Goal: Task Accomplishment & Management: Complete application form

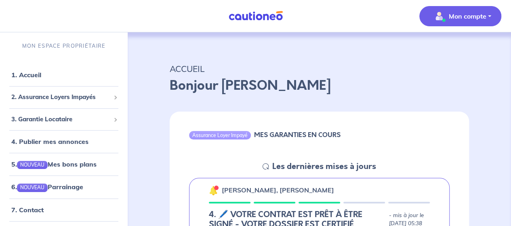
click at [462, 17] on p "Mon compte" at bounding box center [468, 16] width 38 height 10
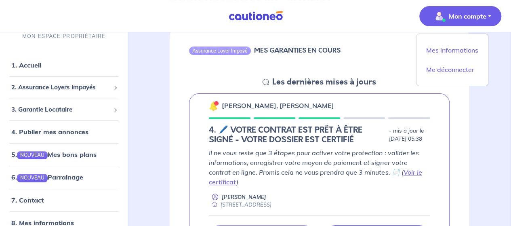
scroll to position [121, 0]
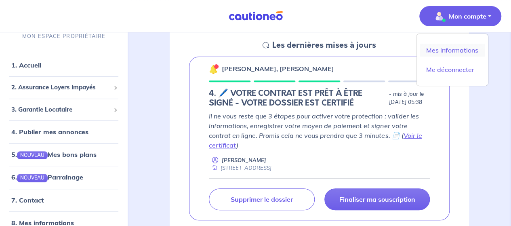
click at [467, 50] on link "Mes informations" at bounding box center [451, 50] width 65 height 13
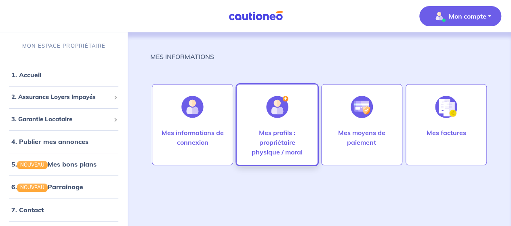
click at [296, 117] on div "Mes profils : propriétaire physique / moral" at bounding box center [276, 124] width 81 height 81
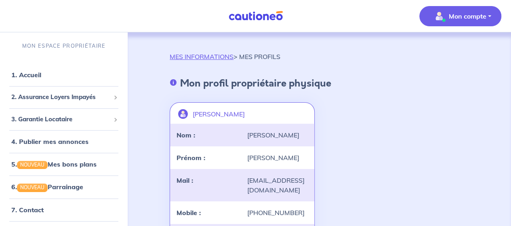
click at [470, 15] on p "Mon compte" at bounding box center [468, 16] width 38 height 10
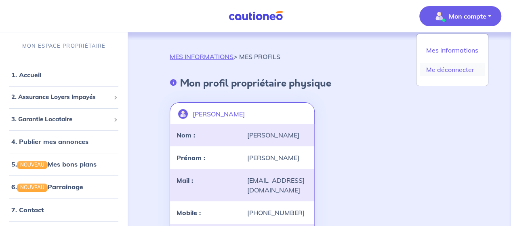
click at [467, 71] on link "Me déconnecter" at bounding box center [451, 69] width 65 height 13
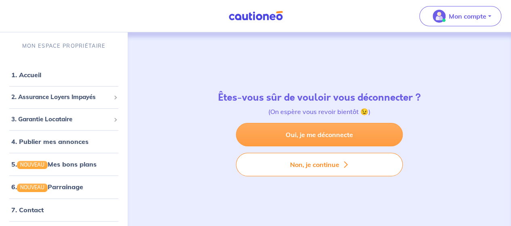
click at [355, 134] on link "Oui, je me déconnecte" at bounding box center [319, 134] width 167 height 23
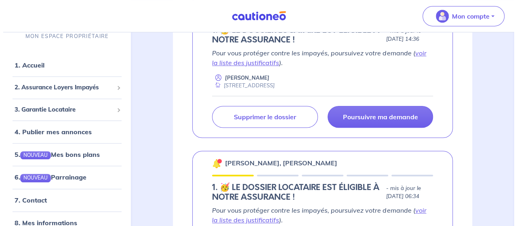
scroll to position [242, 0]
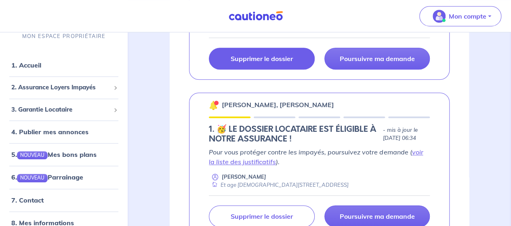
click at [258, 61] on p "Supprimer le dossier" at bounding box center [262, 59] width 62 height 8
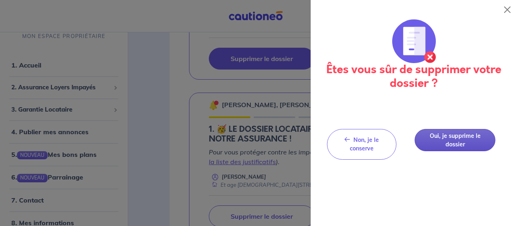
click at [452, 142] on button "Oui, je supprime le dossier" at bounding box center [455, 140] width 81 height 22
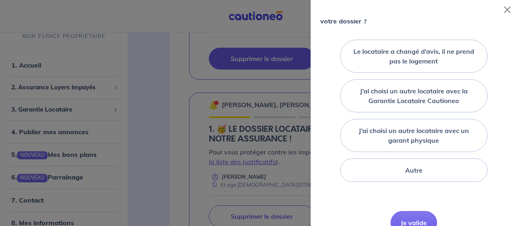
scroll to position [121, 0]
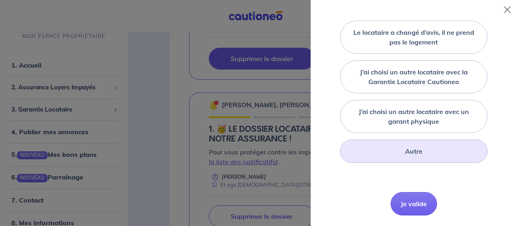
click at [446, 154] on div "Autre" at bounding box center [414, 150] width 148 height 23
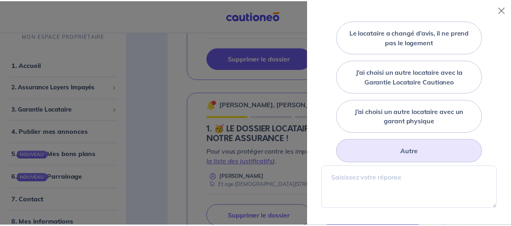
scroll to position [196, 0]
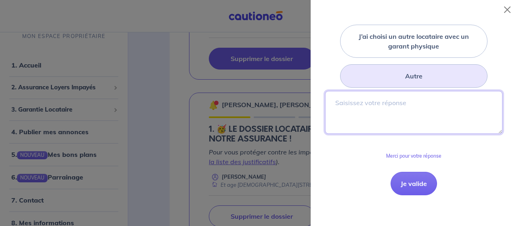
click at [387, 116] on textarea at bounding box center [413, 112] width 177 height 43
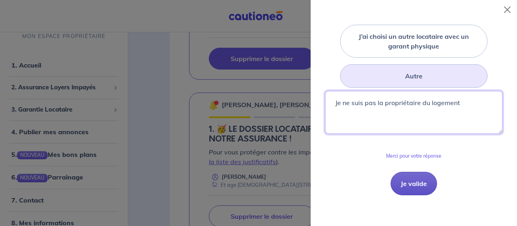
type textarea "Je ne suis pas la propriétaire du logement"
click at [420, 181] on button "Je valide" at bounding box center [413, 183] width 46 height 23
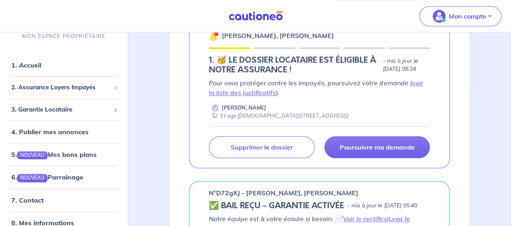
scroll to position [363, 0]
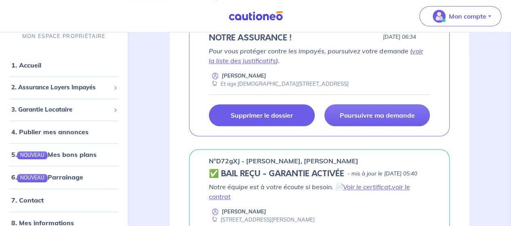
click at [264, 112] on p "Supprimer le dossier" at bounding box center [262, 115] width 62 height 8
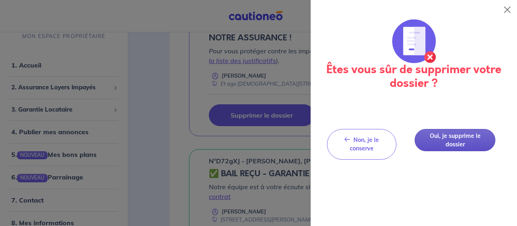
click at [469, 134] on button "Oui, je supprime le dossier" at bounding box center [455, 140] width 81 height 22
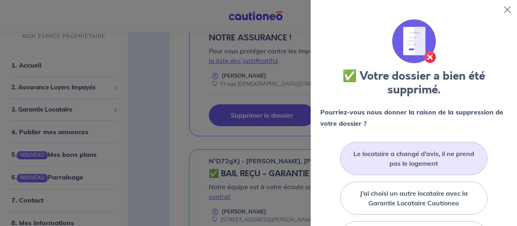
drag, startPoint x: 465, startPoint y: 156, endPoint x: 465, endPoint y: 152, distance: 4.1
click at [465, 156] on label "Le locataire a changé d’avis, il ne prend pas le logement" at bounding box center [414, 158] width 128 height 19
click at [0, 0] on input "Le locataire a changé d’avis, il ne prend pas le logement" at bounding box center [0, 0] width 0 height 0
click at [509, 10] on button "Close" at bounding box center [507, 9] width 13 height 13
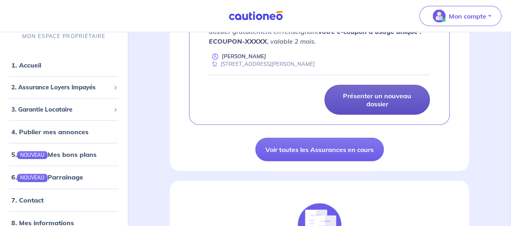
scroll to position [848, 0]
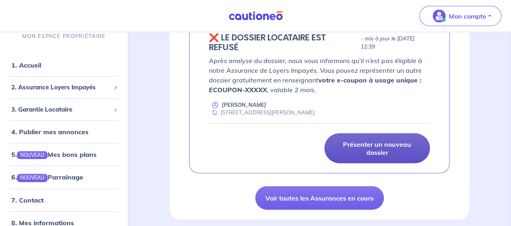
click at [394, 152] on p "Présenter un nouveau dossier" at bounding box center [376, 148] width 85 height 16
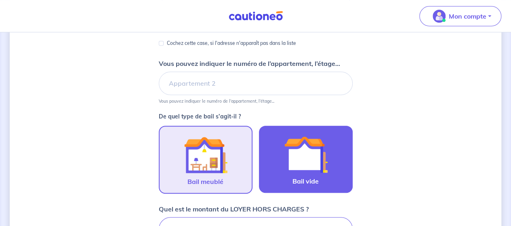
scroll to position [161, 0]
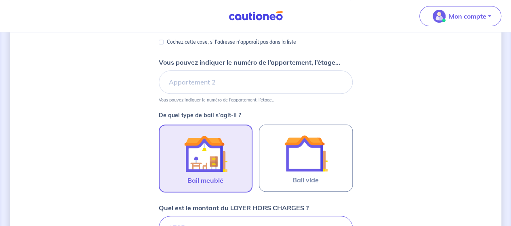
click at [220, 152] on img at bounding box center [206, 154] width 44 height 44
click at [0, 0] on input "Bail meublé" at bounding box center [0, 0] width 0 height 0
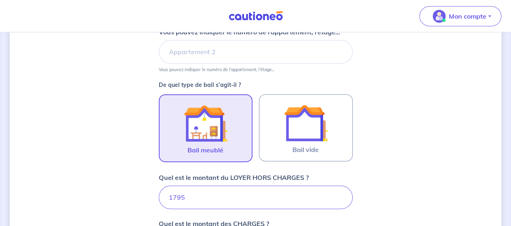
scroll to position [242, 0]
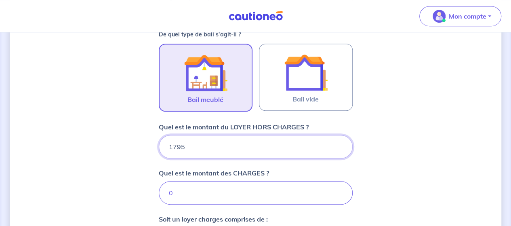
click at [177, 142] on input "1795" at bounding box center [256, 146] width 194 height 23
type input "195"
type input "1895"
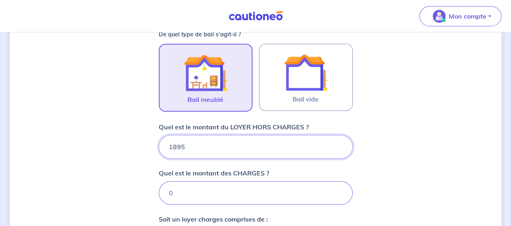
click at [186, 148] on input "1895" at bounding box center [256, 146] width 194 height 23
type input "189"
type input "1890"
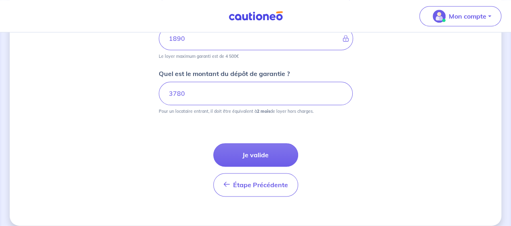
scroll to position [444, 0]
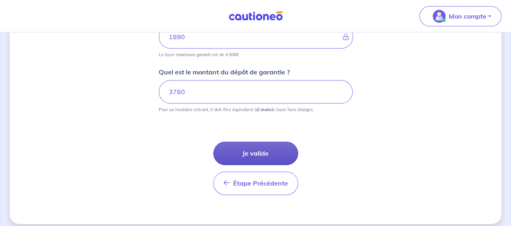
type input "1890"
click at [276, 152] on button "Je valide" at bounding box center [255, 152] width 85 height 23
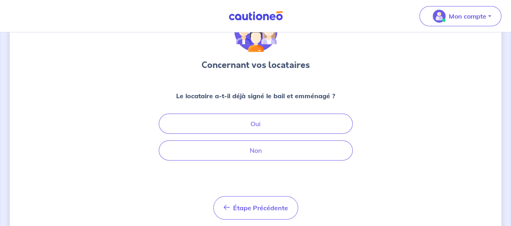
scroll to position [78, 0]
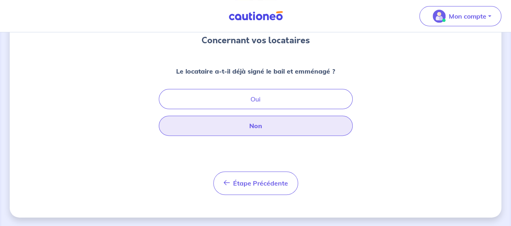
click at [262, 126] on button "Non" at bounding box center [256, 125] width 194 height 20
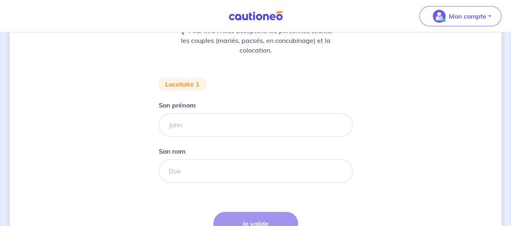
scroll to position [121, 0]
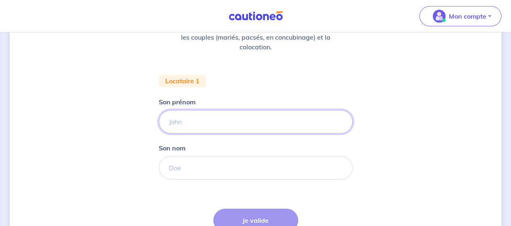
click at [225, 121] on input "Son prénom" at bounding box center [256, 121] width 194 height 23
type input "[PERSON_NAME]"
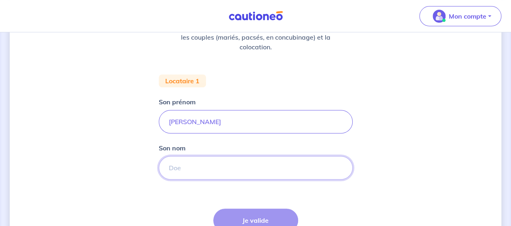
click at [224, 174] on input "Son nom" at bounding box center [256, 167] width 194 height 23
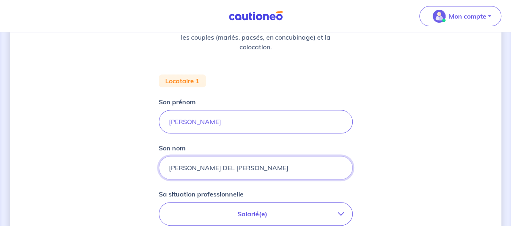
type input "[PERSON_NAME] DEL [PERSON_NAME]"
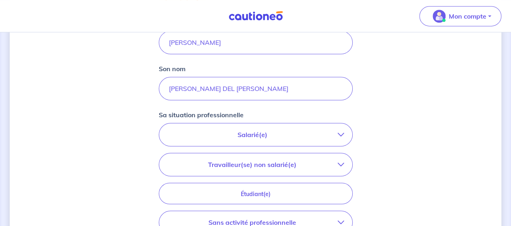
scroll to position [202, 0]
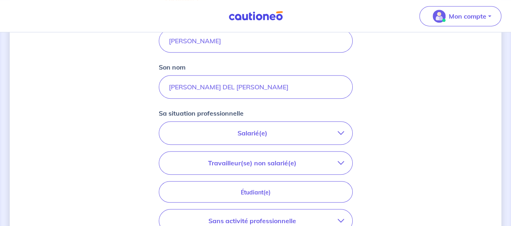
click at [252, 130] on p "Salarié(e)" at bounding box center [252, 133] width 170 height 10
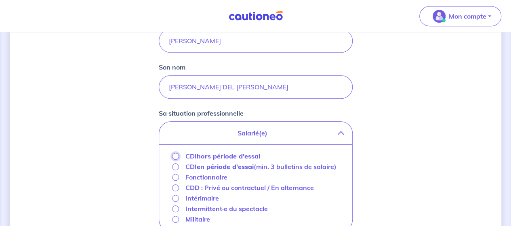
click at [174, 154] on input "CDI hors période d'essai" at bounding box center [175, 156] width 7 height 7
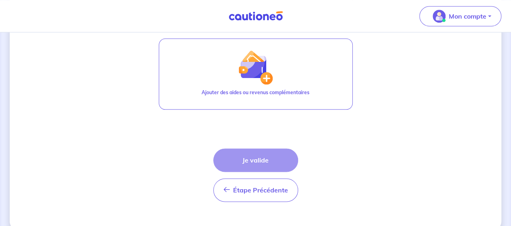
scroll to position [444, 0]
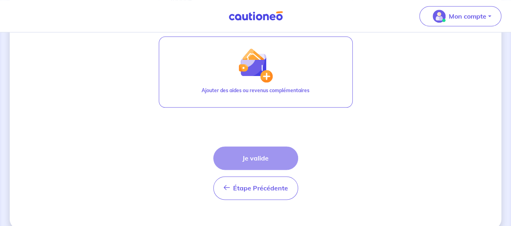
click at [275, 162] on div "Étape Précédente Précédent Je valide Je valide" at bounding box center [255, 172] width 85 height 53
click at [279, 153] on div "Étape Précédente Précédent Je valide Je valide" at bounding box center [255, 172] width 85 height 53
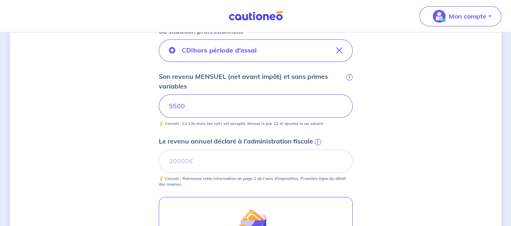
scroll to position [323, 0]
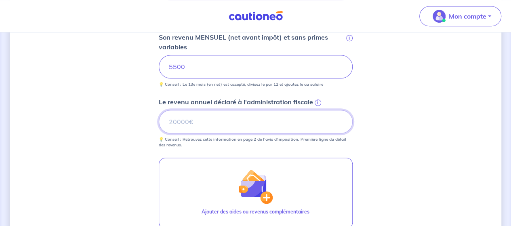
click at [249, 118] on input "Le revenu annuel déclaré à l'administration fiscale i" at bounding box center [256, 121] width 194 height 23
click at [319, 101] on span "i" at bounding box center [317, 102] width 6 height 6
click at [319, 110] on input "Le revenu annuel déclaré à l'administration fiscale i" at bounding box center [256, 121] width 194 height 23
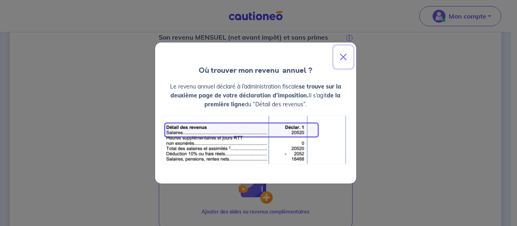
click at [346, 55] on button "Close" at bounding box center [342, 57] width 19 height 23
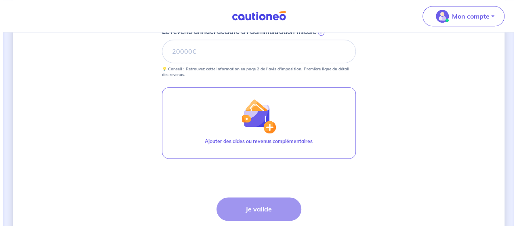
scroll to position [444, 0]
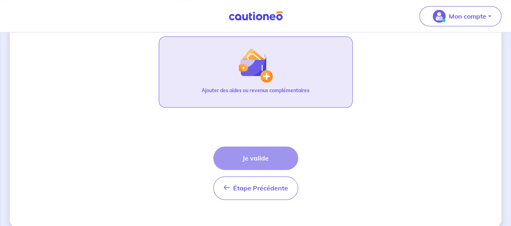
click at [269, 80] on img "button" at bounding box center [255, 65] width 35 height 35
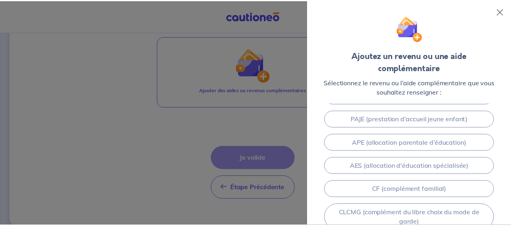
scroll to position [239, 0]
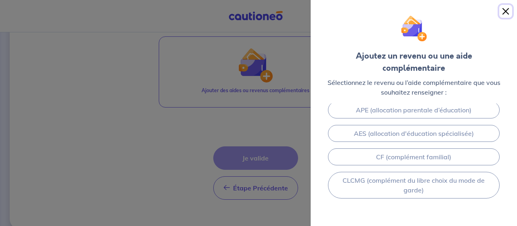
click at [509, 11] on button "Close" at bounding box center [505, 11] width 13 height 13
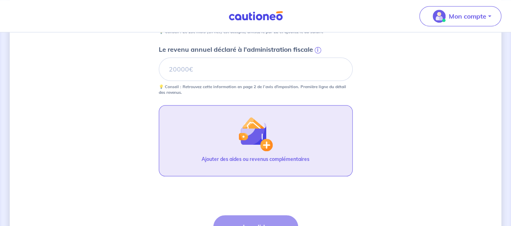
scroll to position [253, 0]
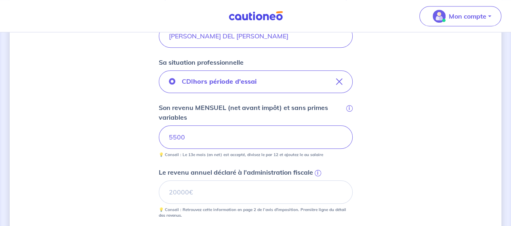
click at [191, 205] on small "💡 Conseil : Retrouvez cette information en page 2 de l’avis d'imposition. Premi…" at bounding box center [256, 210] width 194 height 15
click at [189, 187] on input "Le revenu annuel déclaré à l'administration fiscale i" at bounding box center [256, 191] width 194 height 23
type input "0"
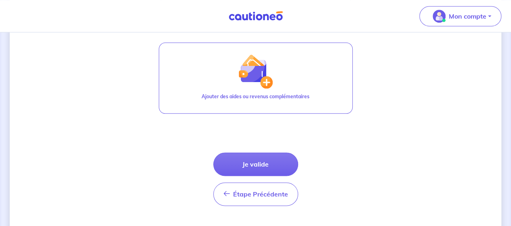
scroll to position [414, 0]
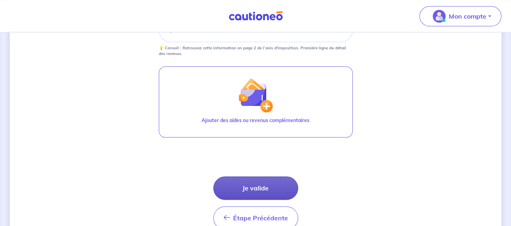
click at [261, 183] on button "Je valide" at bounding box center [255, 187] width 85 height 23
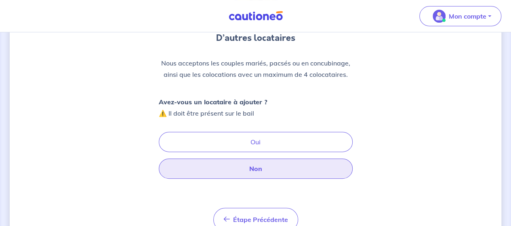
scroll to position [81, 0]
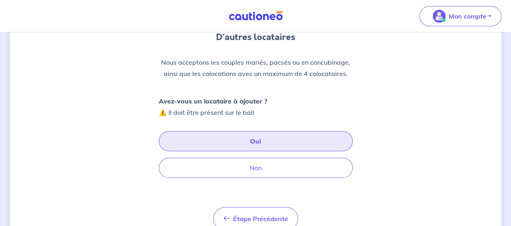
click at [269, 140] on button "Oui" at bounding box center [256, 141] width 194 height 20
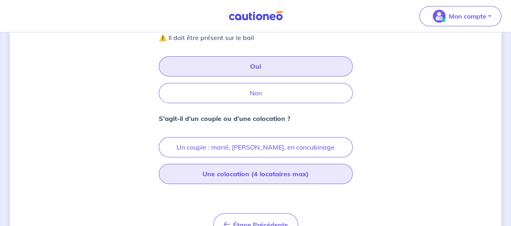
scroll to position [161, 0]
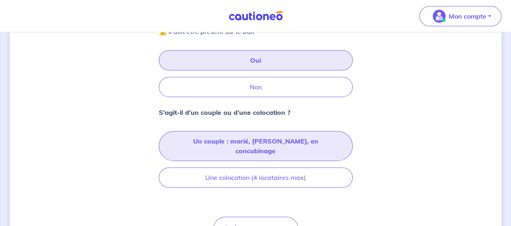
click at [268, 139] on button "Un couple : marié, [PERSON_NAME], en concubinage" at bounding box center [256, 146] width 194 height 30
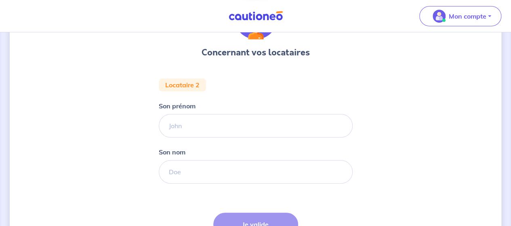
scroll to position [81, 0]
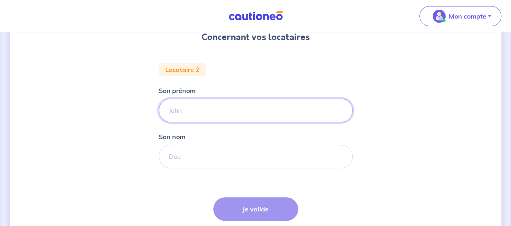
click at [180, 110] on input "Son prénom" at bounding box center [256, 110] width 194 height 23
type input "Anais"
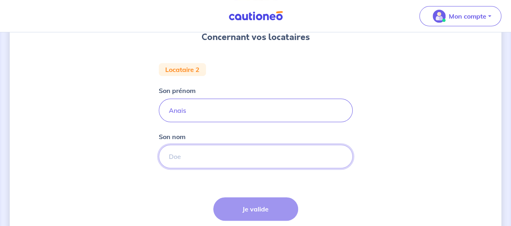
click at [222, 153] on input "Son nom" at bounding box center [256, 156] width 194 height 23
click at [195, 156] on input "Son nom" at bounding box center [256, 156] width 194 height 23
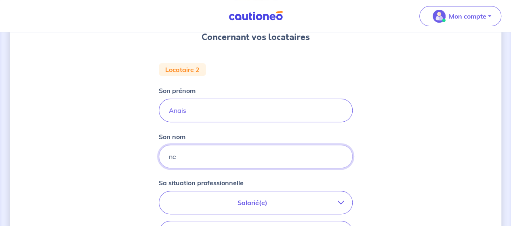
type input "n"
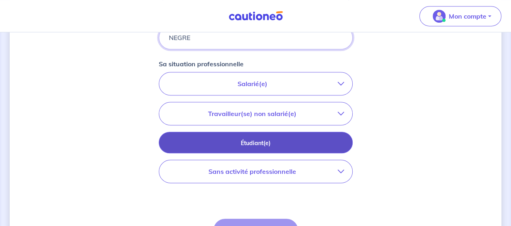
scroll to position [202, 0]
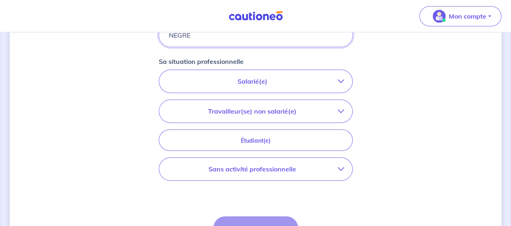
type input "NEGRE"
click at [332, 165] on p "Sans activité professionnelle" at bounding box center [252, 169] width 170 height 10
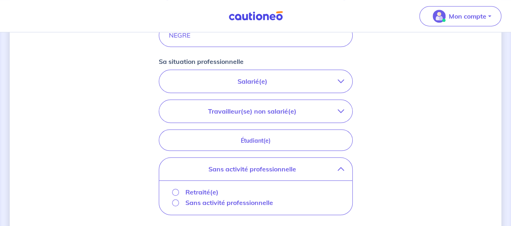
click at [322, 76] on p "Salarié(e)" at bounding box center [252, 81] width 170 height 10
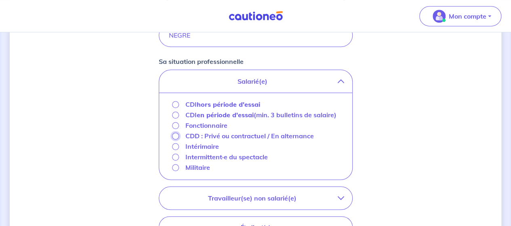
click at [177, 137] on input "CDD : Privé ou contractuel / En alternance" at bounding box center [175, 135] width 7 height 7
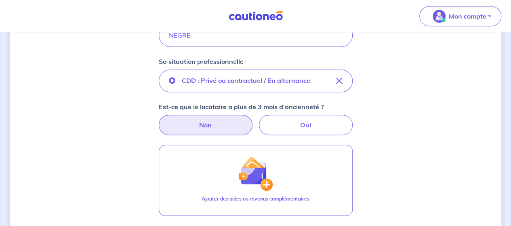
click at [230, 126] on label "Non" at bounding box center [206, 125] width 94 height 20
click at [253, 120] on input "Non" at bounding box center [255, 117] width 5 height 5
radio input "true"
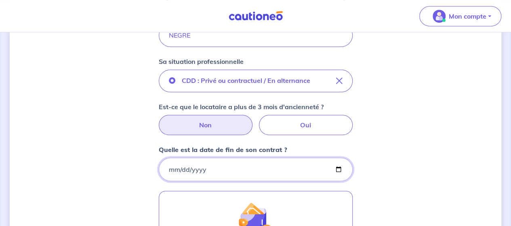
click at [275, 163] on input "Quelle est la date de fin de son contrat ?" at bounding box center [256, 168] width 194 height 23
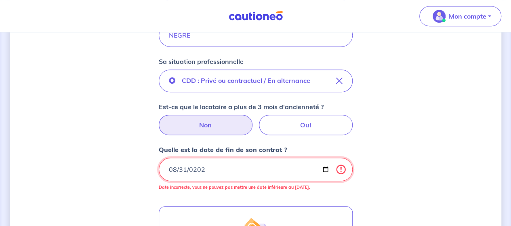
type input "[DATE]"
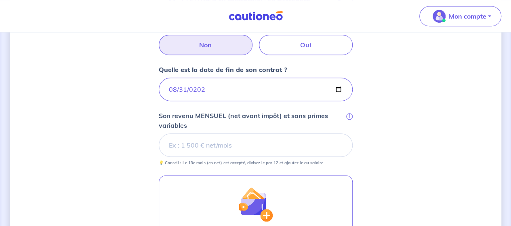
scroll to position [284, 0]
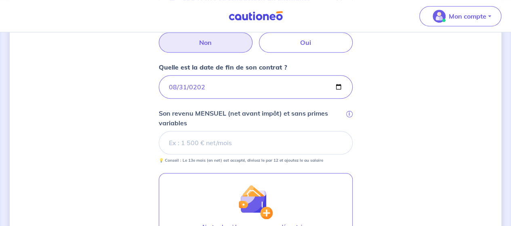
click at [205, 144] on input "Son revenu MENSUEL (net avant impôt) et sans primes variables i" at bounding box center [256, 142] width 194 height 23
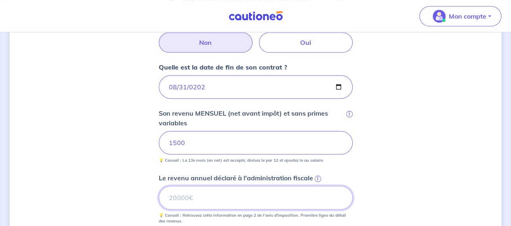
click at [233, 190] on input "Le revenu annuel déclaré à l'administration fiscale i" at bounding box center [256, 197] width 194 height 23
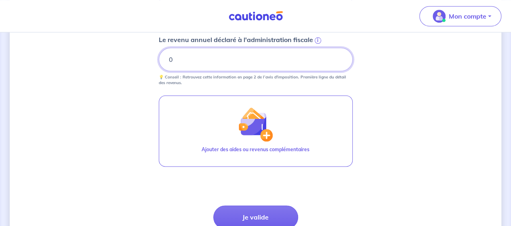
scroll to position [446, 0]
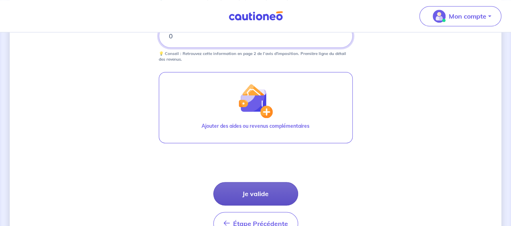
type input "0"
click at [276, 186] on button "Je valide" at bounding box center [255, 193] width 85 height 23
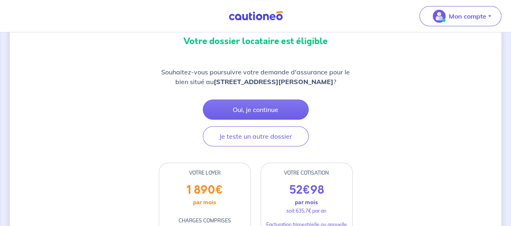
scroll to position [81, 0]
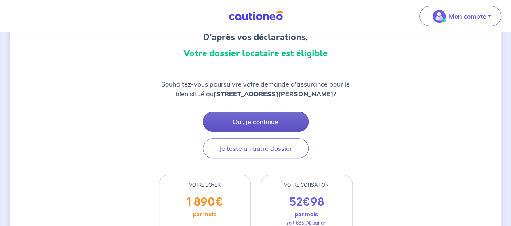
click at [281, 132] on button "Oui, je continue" at bounding box center [256, 121] width 106 height 20
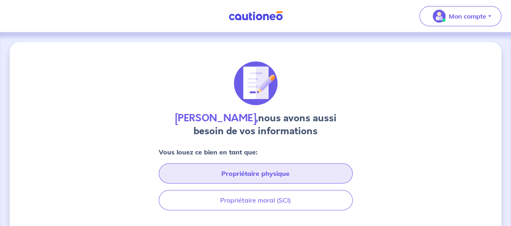
click at [310, 176] on button "Propriétaire physique" at bounding box center [256, 173] width 194 height 20
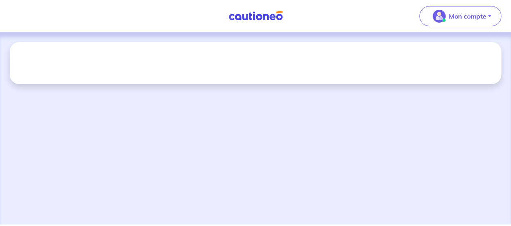
select select "FR"
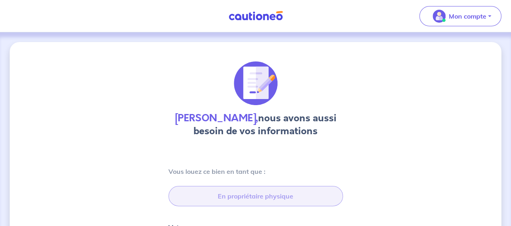
type input "06 09 73 83 35"
type input "[STREET_ADDRESS][PERSON_NAME]"
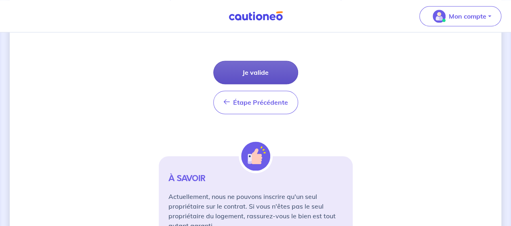
click at [279, 71] on button "Je valide" at bounding box center [255, 72] width 85 height 23
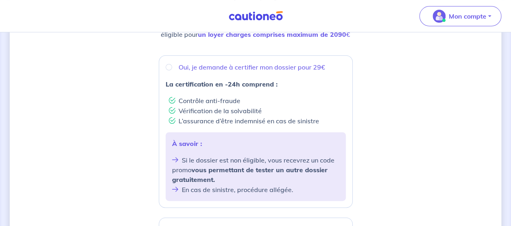
scroll to position [121, 0]
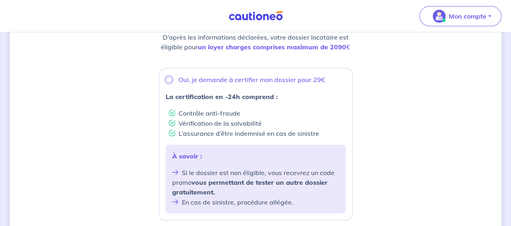
click at [171, 80] on input "Oui, je demande à certifier mon dossier pour 29€" at bounding box center [169, 79] width 6 height 6
radio input "true"
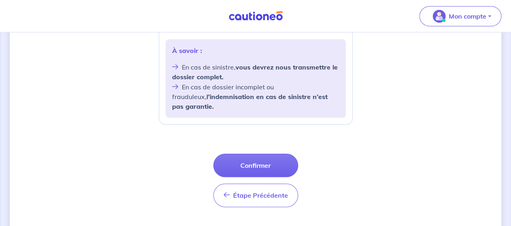
scroll to position [376, 0]
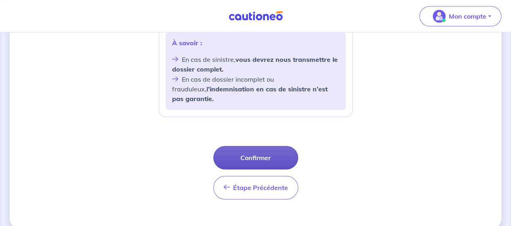
click at [279, 148] on button "Confirmer" at bounding box center [255, 157] width 85 height 23
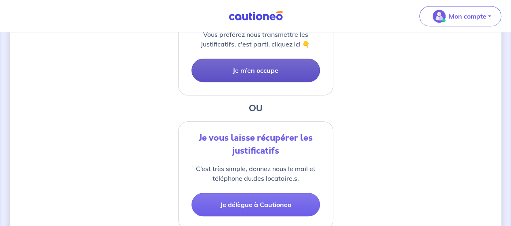
scroll to position [242, 0]
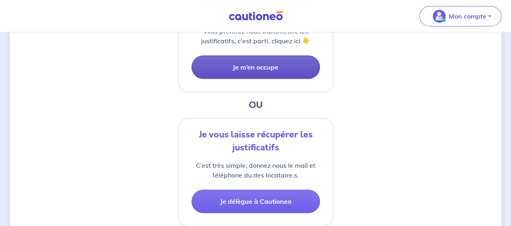
click at [260, 65] on button "Je m’en occupe" at bounding box center [255, 66] width 128 height 23
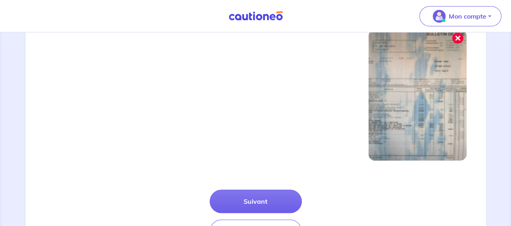
scroll to position [327, 0]
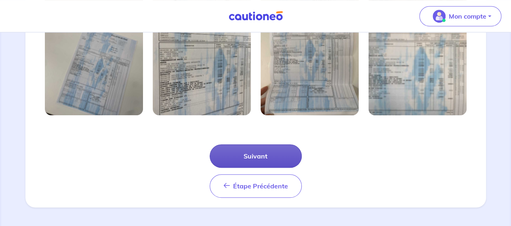
click at [266, 158] on button "Suivant" at bounding box center [256, 155] width 92 height 23
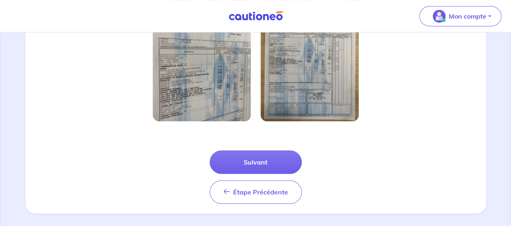
scroll to position [289, 0]
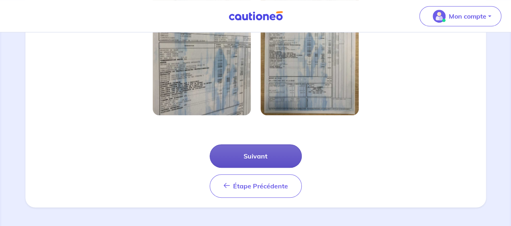
click at [275, 160] on button "Suivant" at bounding box center [256, 155] width 92 height 23
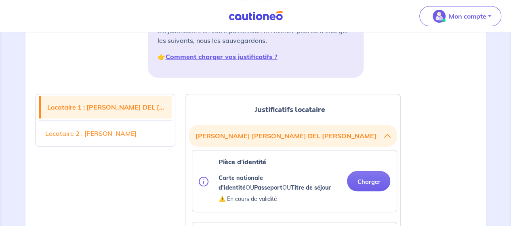
scroll to position [202, 0]
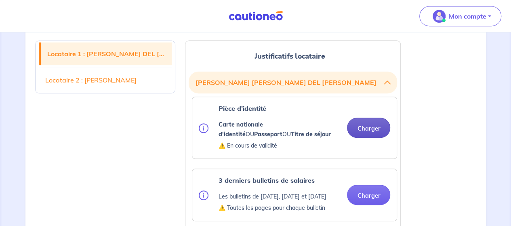
click at [373, 126] on button "Charger" at bounding box center [368, 127] width 43 height 20
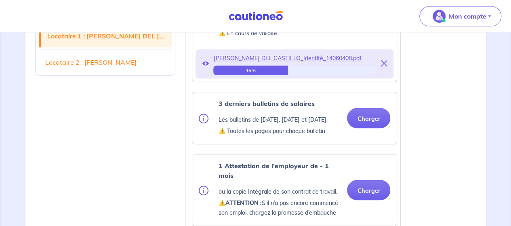
scroll to position [323, 0]
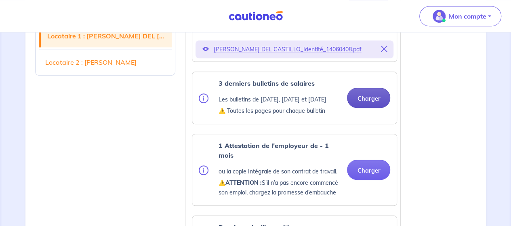
click at [366, 103] on button "Charger" at bounding box center [368, 98] width 43 height 20
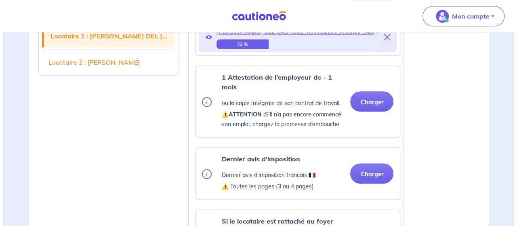
scroll to position [444, 0]
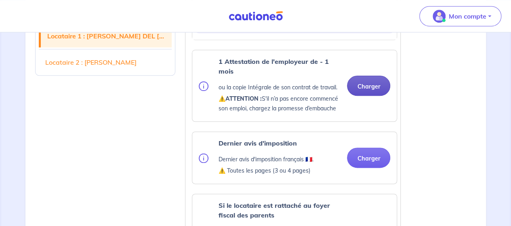
click at [369, 94] on button "Charger" at bounding box center [368, 85] width 43 height 20
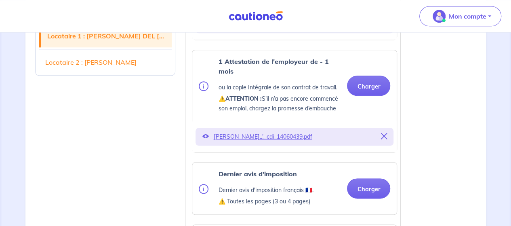
click at [287, 142] on p "[PERSON_NAME]...́_cdi_14060439.pdf" at bounding box center [294, 136] width 162 height 11
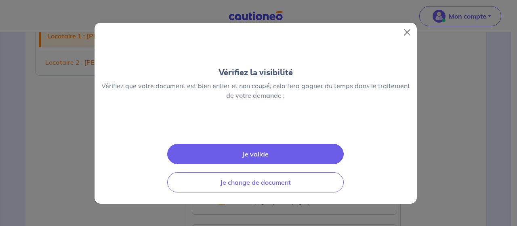
click at [287, 146] on button "Je valide" at bounding box center [255, 154] width 176 height 20
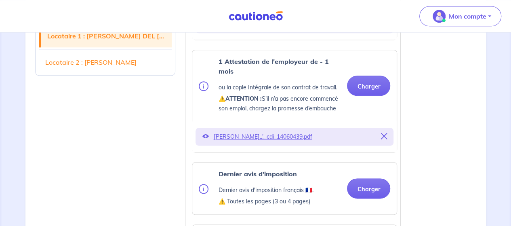
click at [281, 142] on p "[PERSON_NAME]...́_cdi_14060439.pdf" at bounding box center [294, 136] width 162 height 11
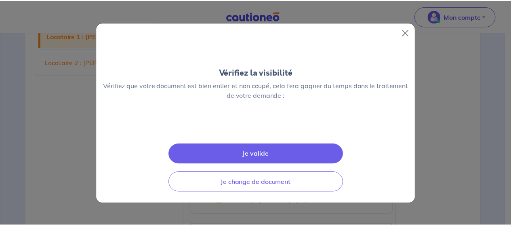
scroll to position [99, 0]
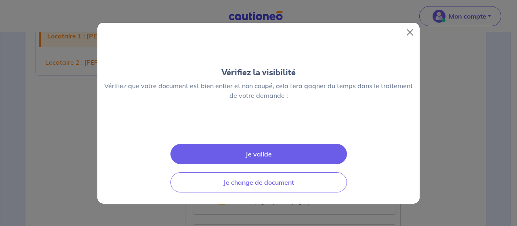
click at [279, 161] on button "Je valide" at bounding box center [258, 154] width 176 height 20
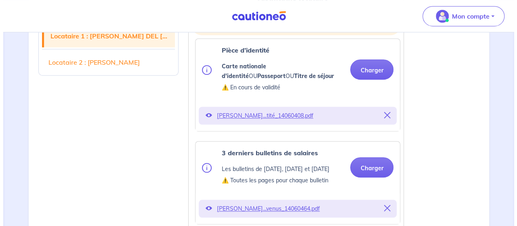
scroll to position [283, 0]
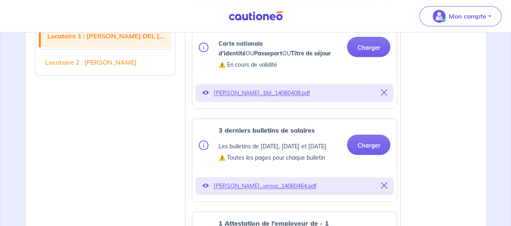
click at [290, 191] on p "[PERSON_NAME]...venus_14060464.pdf" at bounding box center [294, 185] width 162 height 11
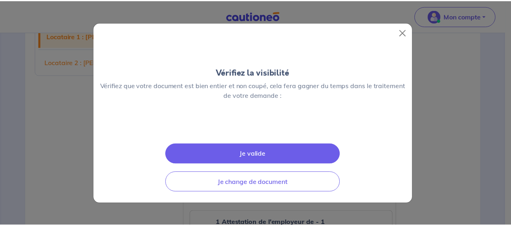
scroll to position [99, 0]
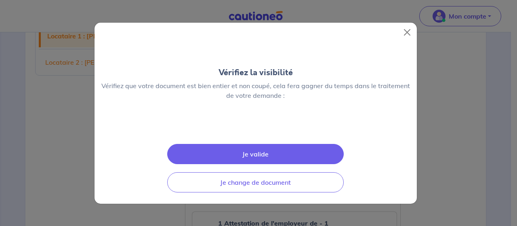
click at [282, 164] on button "Je valide" at bounding box center [255, 154] width 176 height 20
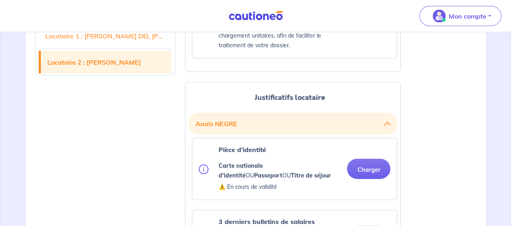
scroll to position [929, 0]
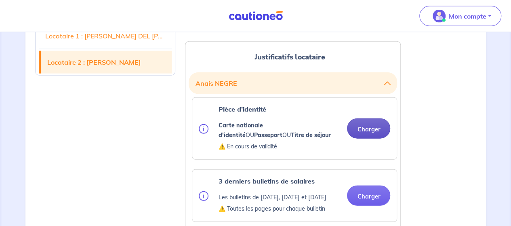
click at [360, 134] on button "Charger" at bounding box center [368, 128] width 43 height 20
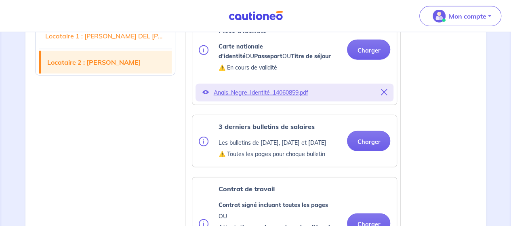
scroll to position [1009, 0]
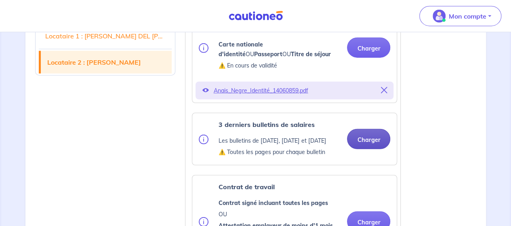
click at [368, 155] on div "3 derniers bulletins de salaires Les bulletins de [DATE], [DATE] et [DATE] ⚠️ T…" at bounding box center [294, 139] width 204 height 52
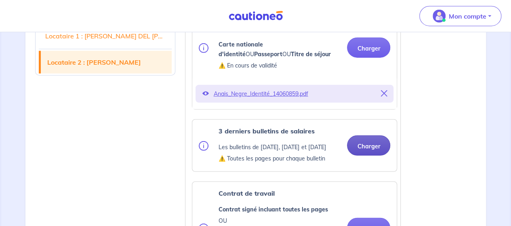
click at [373, 155] on button "Charger" at bounding box center [368, 145] width 43 height 20
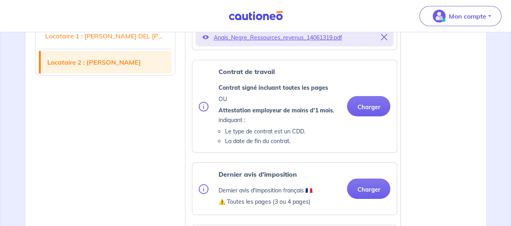
scroll to position [1171, 0]
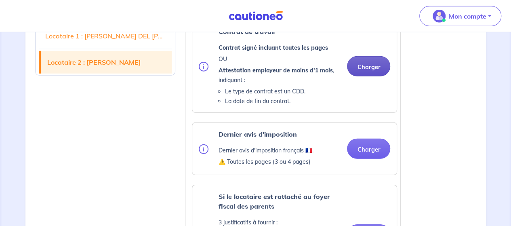
click at [371, 83] on div "Contrat de travail Contrat signé incluant toutes les pages OU Attestation emplo…" at bounding box center [294, 66] width 191 height 79
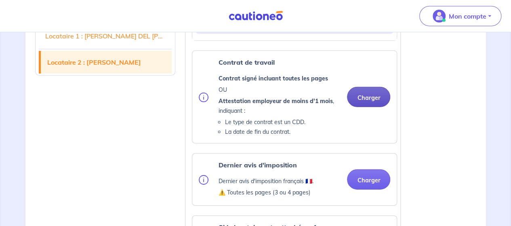
click at [366, 107] on button "Charger" at bounding box center [368, 97] width 43 height 20
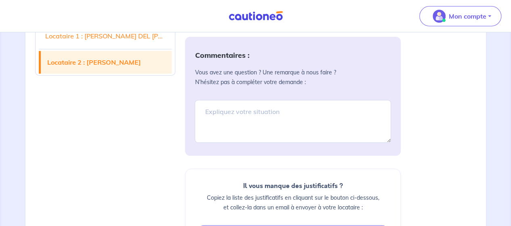
scroll to position [1696, 0]
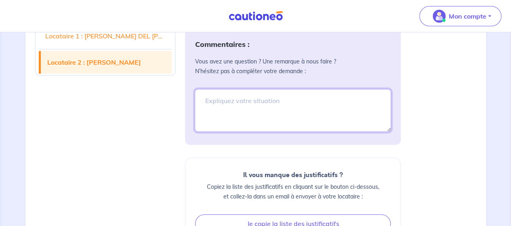
click at [313, 124] on textarea at bounding box center [293, 110] width 196 height 43
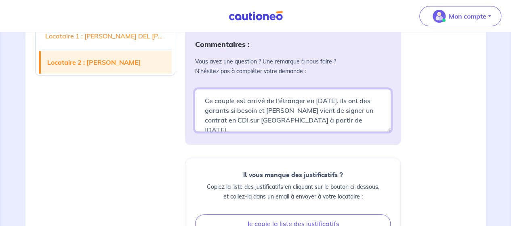
click at [340, 132] on textarea "Ce couple est arrivé de l'étranger en [DATE]. ils ont des garants si besoin et …" at bounding box center [293, 110] width 196 height 43
click at [339, 132] on textarea "Ce couple est arrivé de l'étranger en [DATE]. ils ont des garants si besoin et …" at bounding box center [293, 110] width 196 height 43
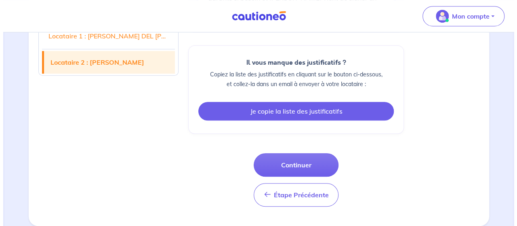
scroll to position [1822, 0]
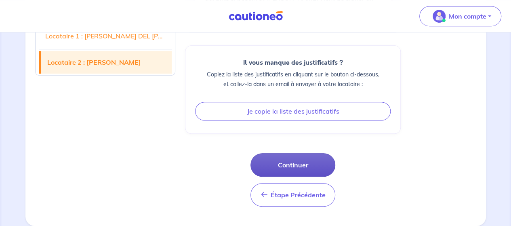
type textarea "Ce couple est arrivé de l'étranger en [DATE]. ils ont des garants si besoin et …"
click at [313, 171] on button "Continuer" at bounding box center [292, 164] width 85 height 23
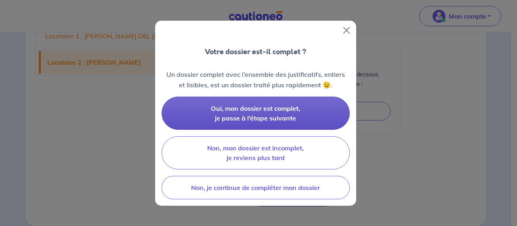
click at [293, 111] on span "Oui, mon dossier est complet, je passe à l’étape suivante" at bounding box center [255, 113] width 89 height 18
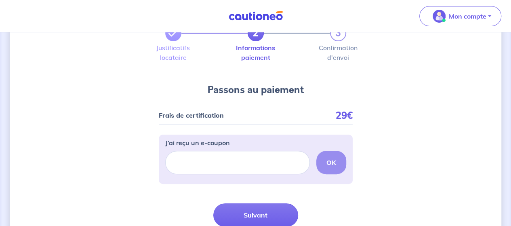
scroll to position [111, 0]
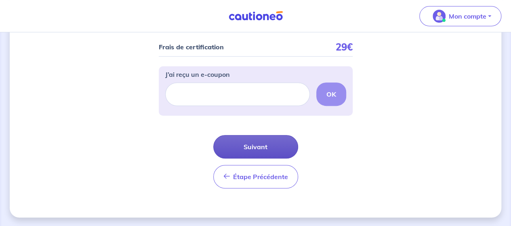
click at [287, 145] on button "Suivant" at bounding box center [255, 146] width 85 height 23
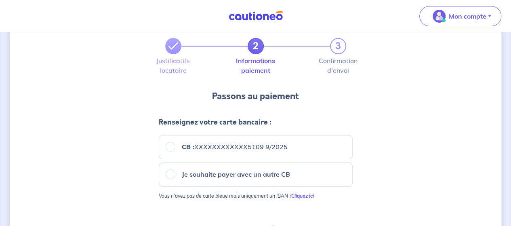
scroll to position [40, 0]
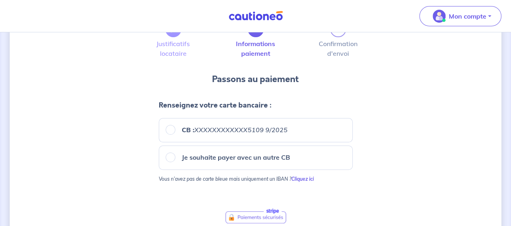
click at [157, 130] on div "CB : XXXXXXXXXXXX5109 9/2025" at bounding box center [255, 128] width 203 height 27
click at [170, 130] on input "CB : XXXXXXXXXXXX5109 9/2025" at bounding box center [171, 130] width 10 height 10
radio input "true"
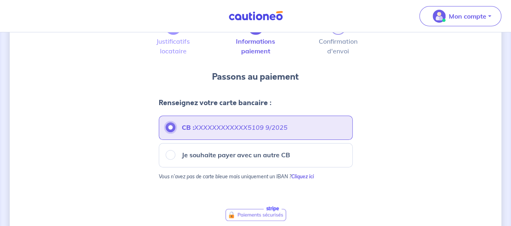
scroll to position [174, 0]
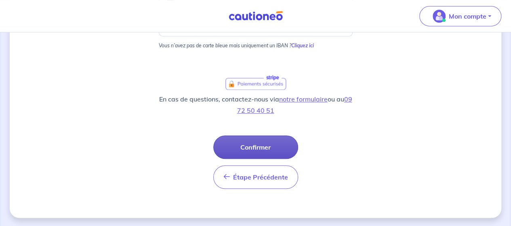
click at [268, 145] on button "Confirmer" at bounding box center [255, 146] width 85 height 23
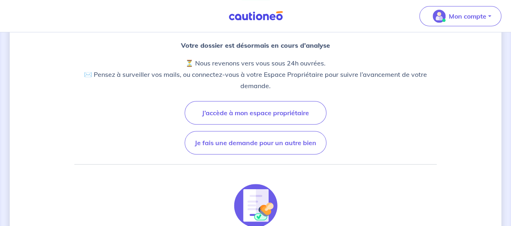
scroll to position [161, 0]
